Goal: Use online tool/utility: Utilize a website feature to perform a specific function

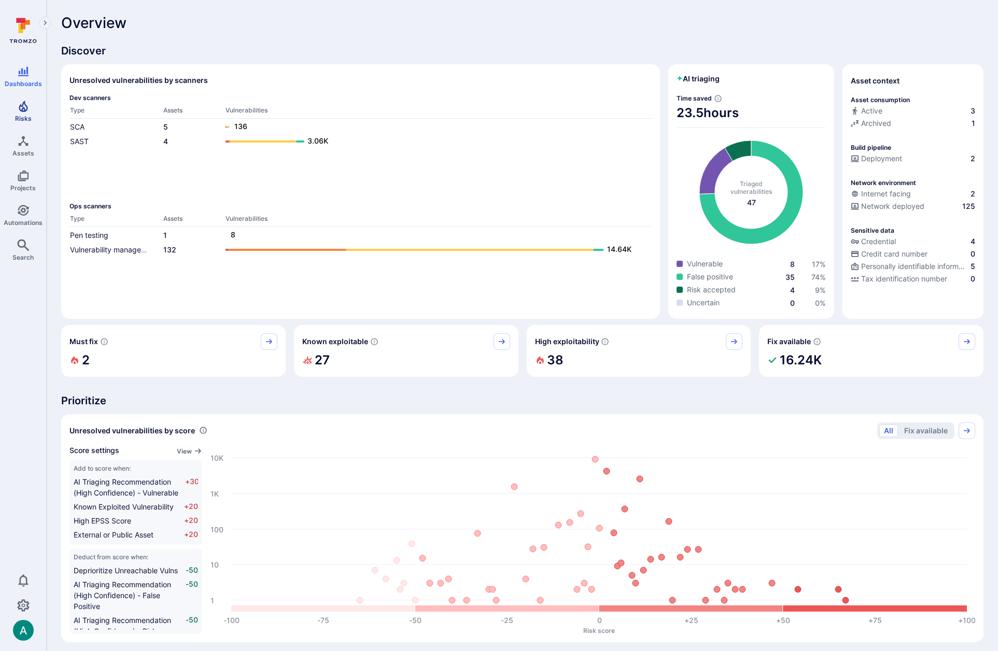
click at [22, 107] on icon "Risks" at bounding box center [23, 106] width 12 height 12
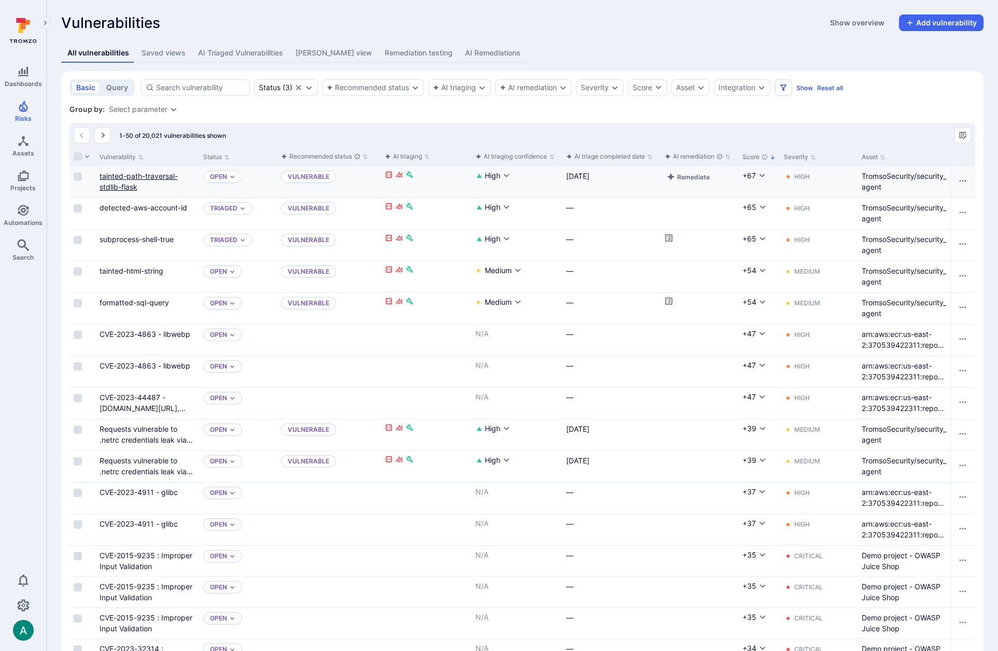
click at [130, 176] on link "tainted-path-traversal-stdlib-flask" at bounding box center [139, 182] width 78 height 20
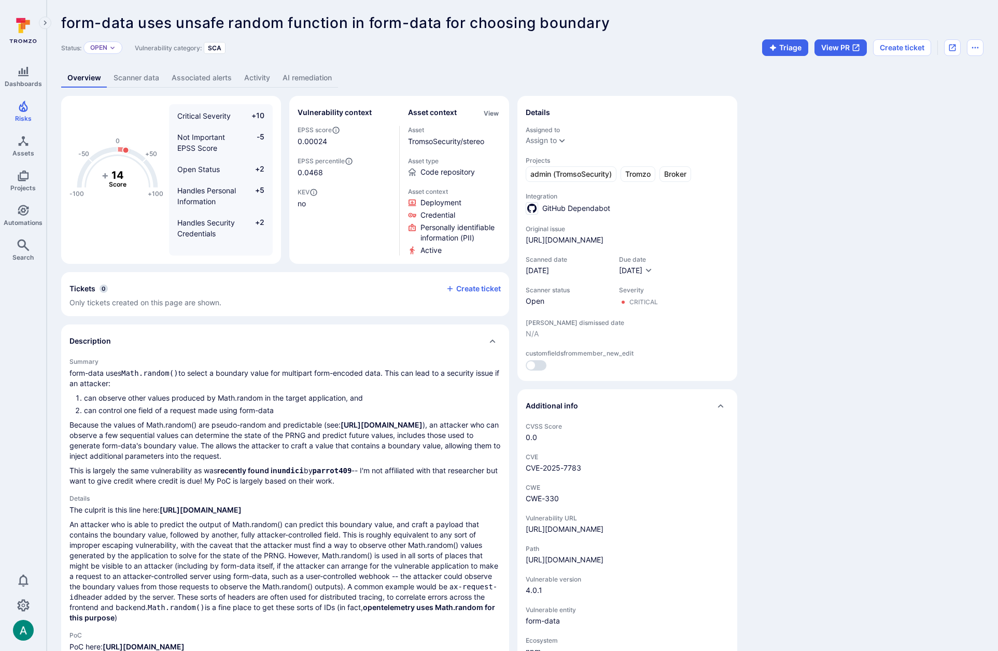
click at [308, 76] on link "AI remediation" at bounding box center [307, 77] width 62 height 19
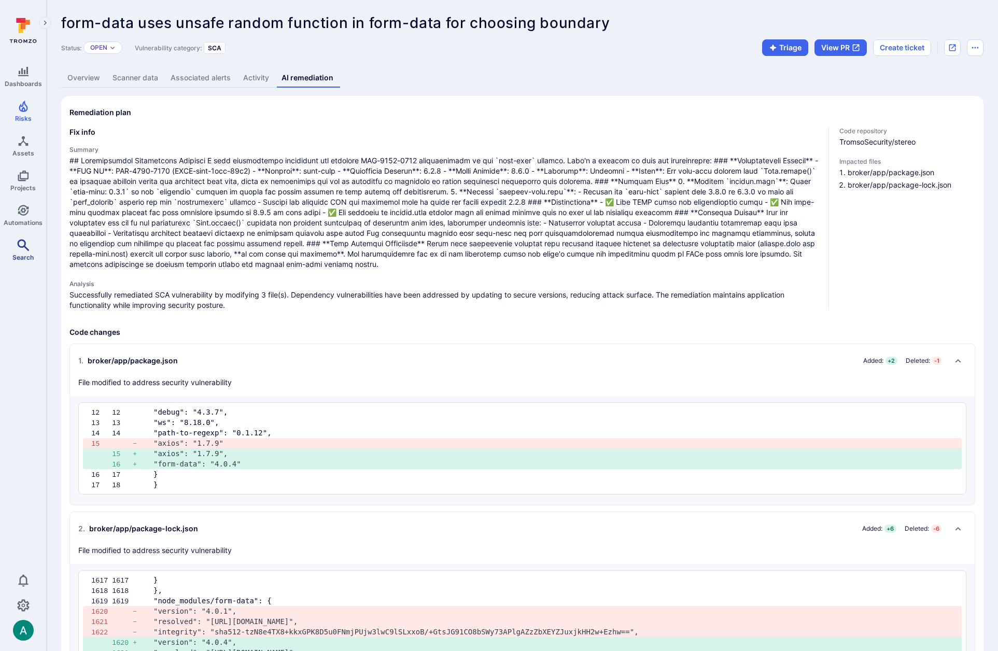
click at [25, 251] on link "Search" at bounding box center [23, 250] width 46 height 31
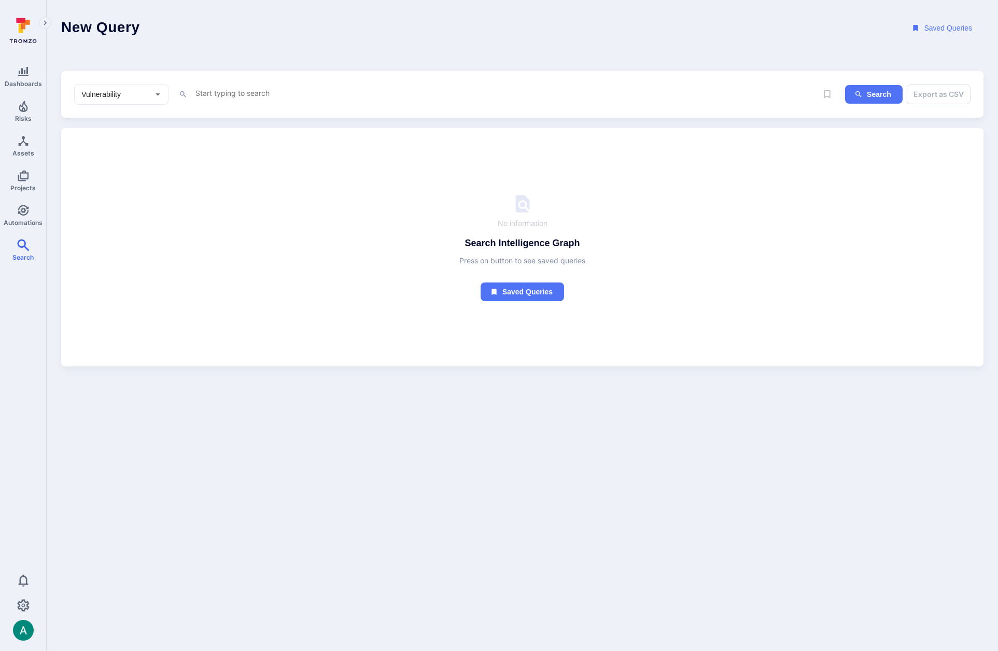
click at [201, 88] on textarea "Intelligence Graph search area" at bounding box center [492, 93] width 597 height 13
click at [231, 181] on li "tromzo_vulnerability_ id" at bounding box center [267, 180] width 132 height 15
paste textarea "fin_mrSEpSx1d1ZwIcYU"
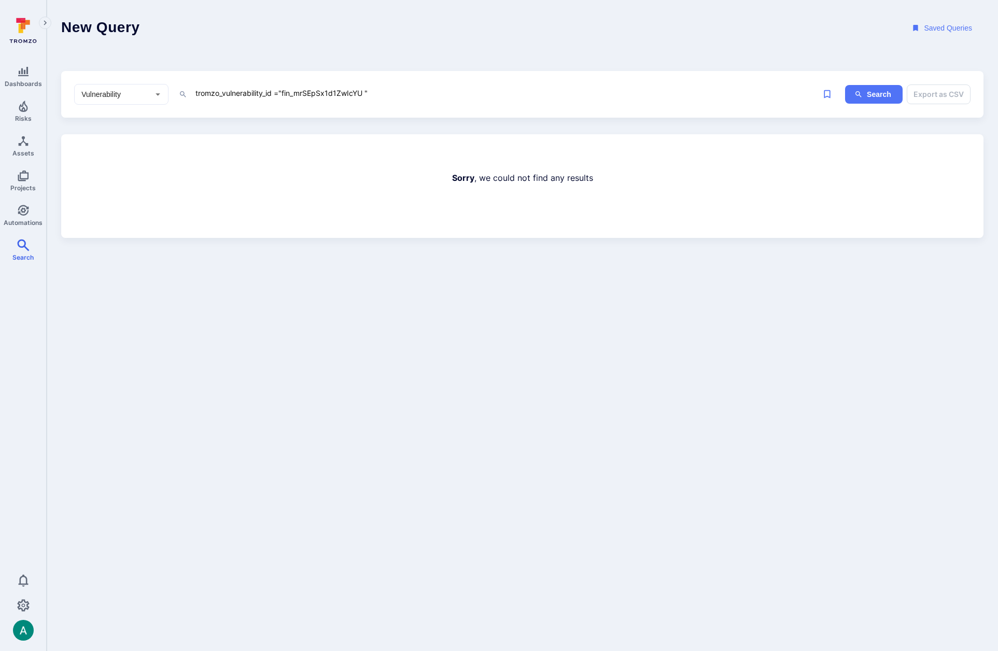
click at [365, 91] on textarea "tromzo_vulnerability_id ="fin_mrSEpSx1d1ZwIcYU "" at bounding box center [492, 93] width 597 height 13
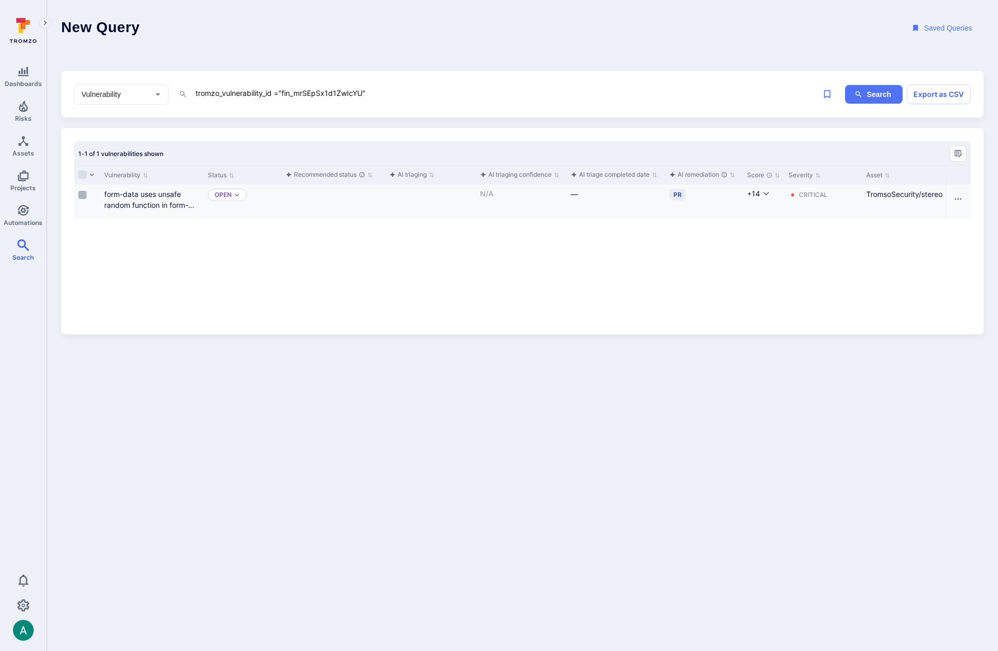
type textarea "tromzo_vulnerability_id ="fin_mrSEpSx1d1ZwIcYU""
click at [78, 195] on input "Select row" at bounding box center [82, 195] width 8 height 8
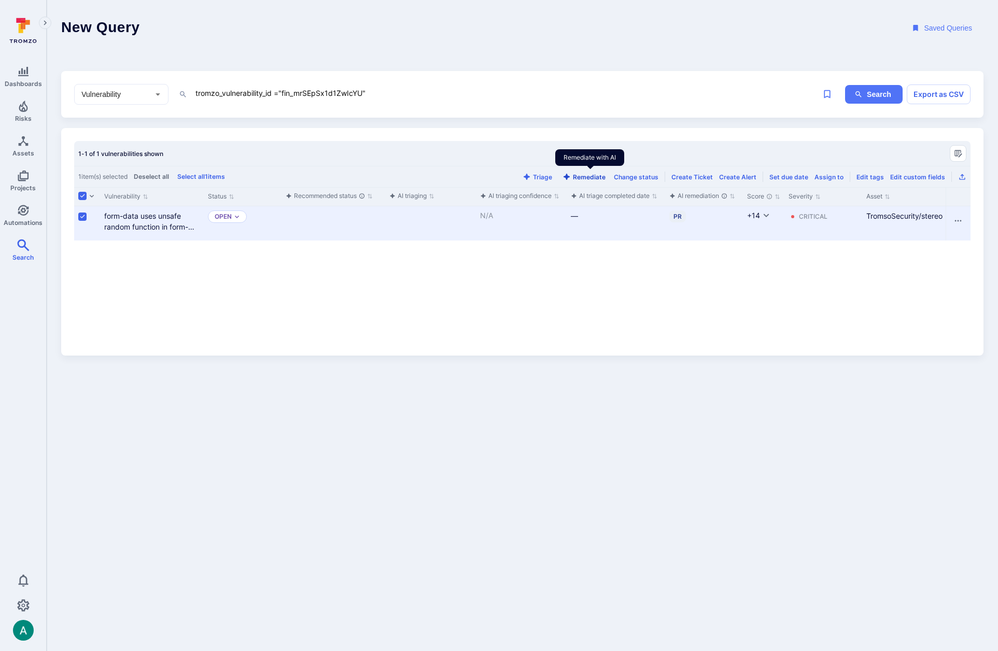
click at [602, 177] on button "Remediate" at bounding box center [583, 177] width 47 height 8
